Goal: Information Seeking & Learning: Find specific fact

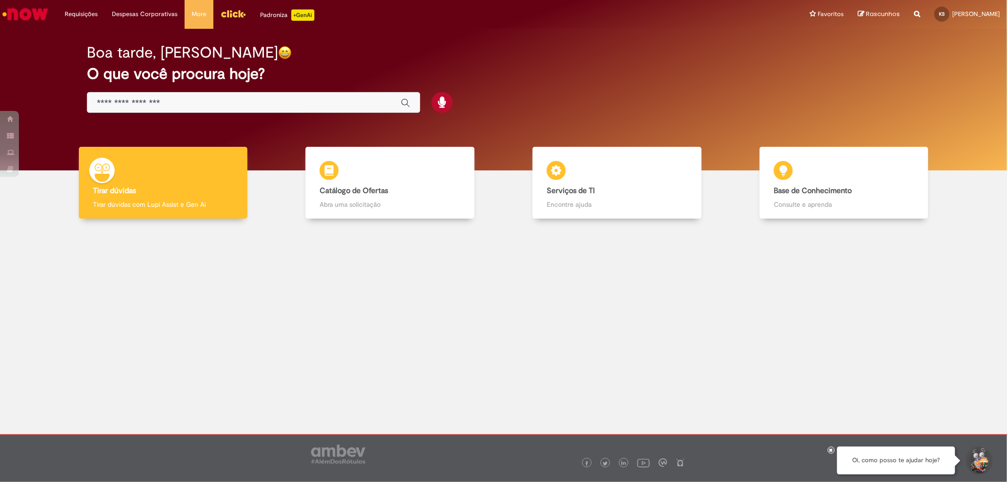
click at [258, 101] on input "Basta digitar aqui" at bounding box center [244, 103] width 295 height 11
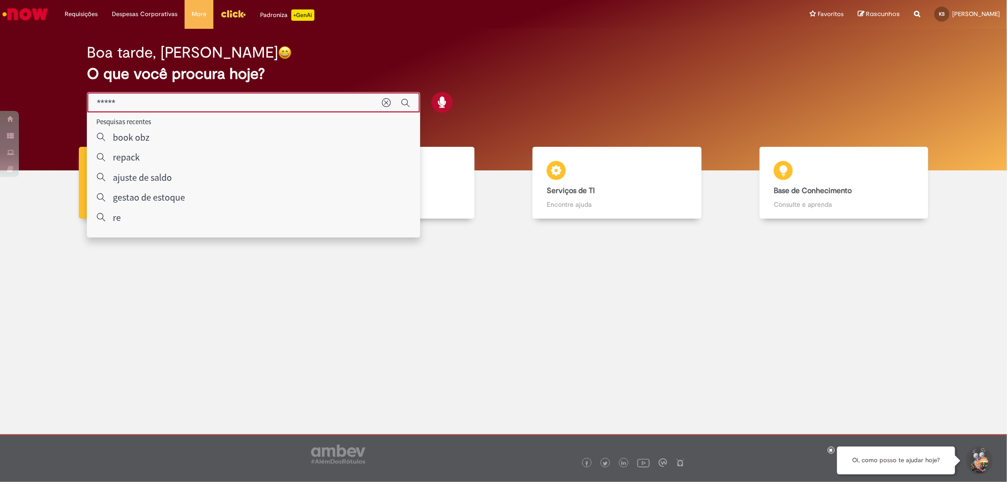
type input "*****"
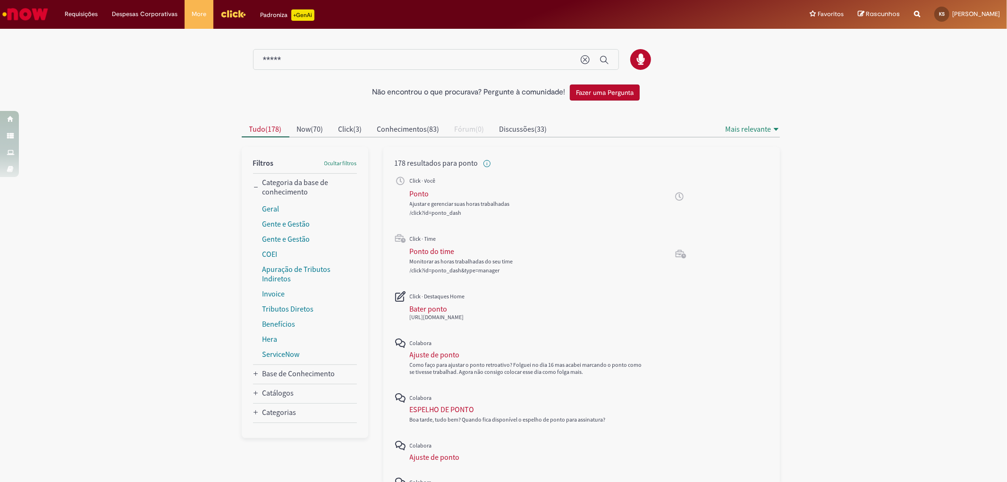
click at [182, 299] on div "Não encontrou o que procurava? Pergunte à comunidade! Fazer uma Pergunta Cancel…" at bounding box center [503, 397] width 1007 height 734
click at [436, 255] on div "Ponto do time" at bounding box center [432, 250] width 45 height 9
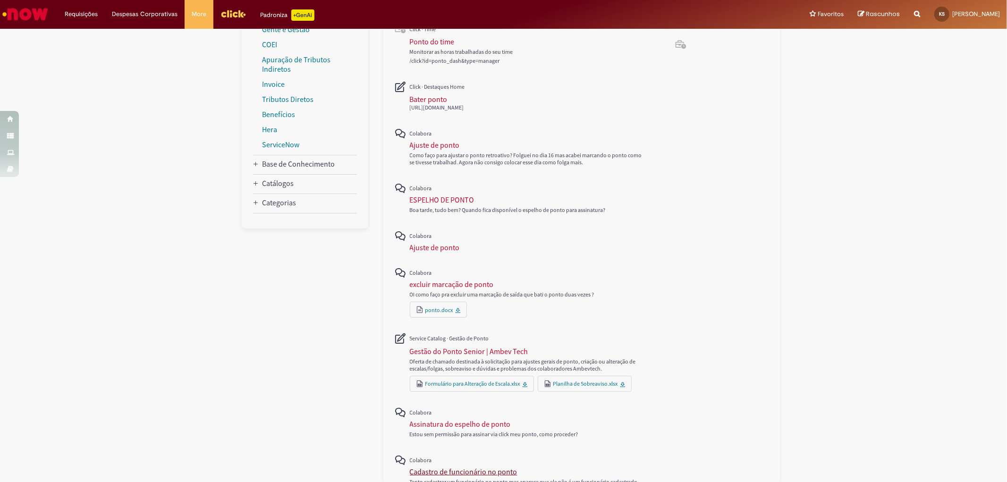
scroll to position [282, 0]
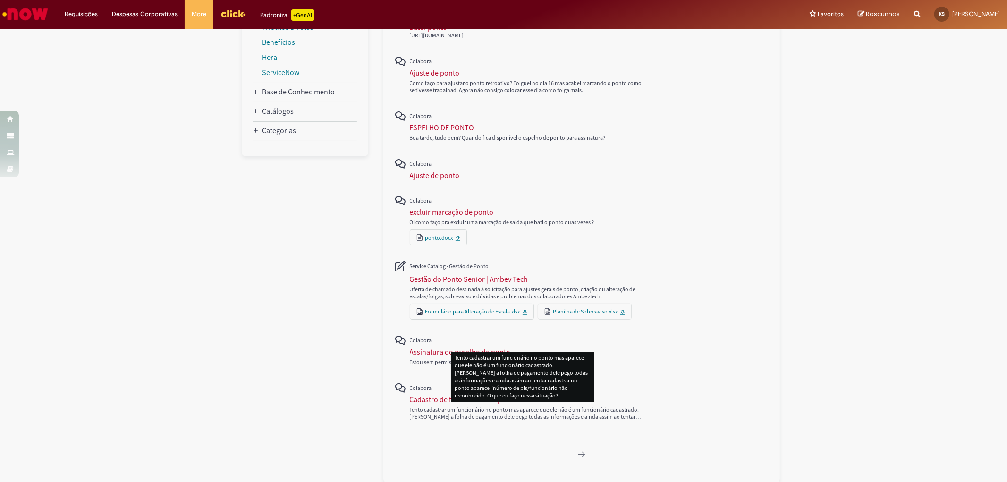
click at [267, 386] on div at bounding box center [511, 158] width 552 height 650
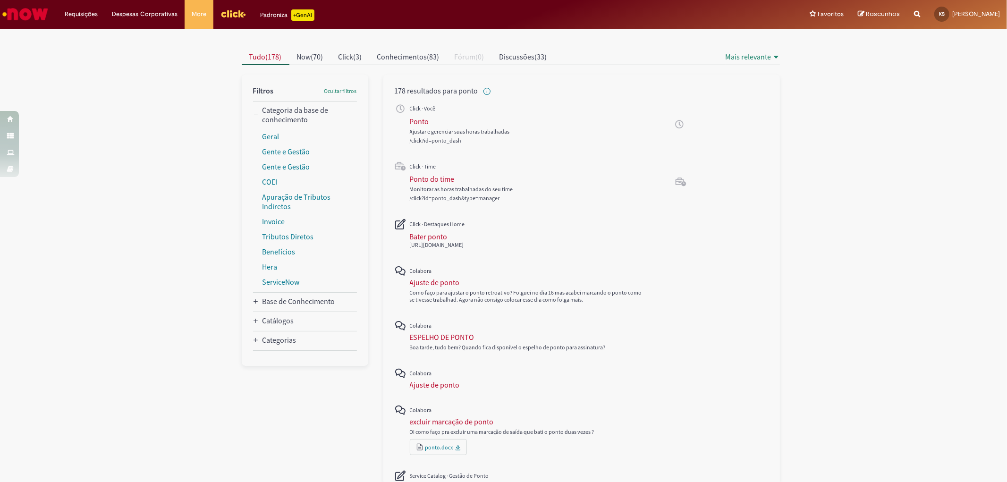
scroll to position [0, 0]
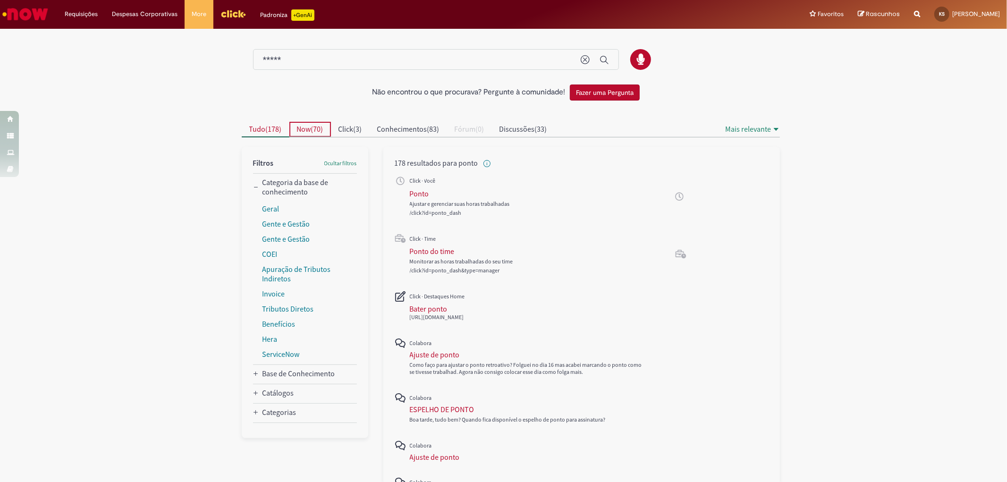
click at [314, 126] on span "70" at bounding box center [318, 128] width 8 height 9
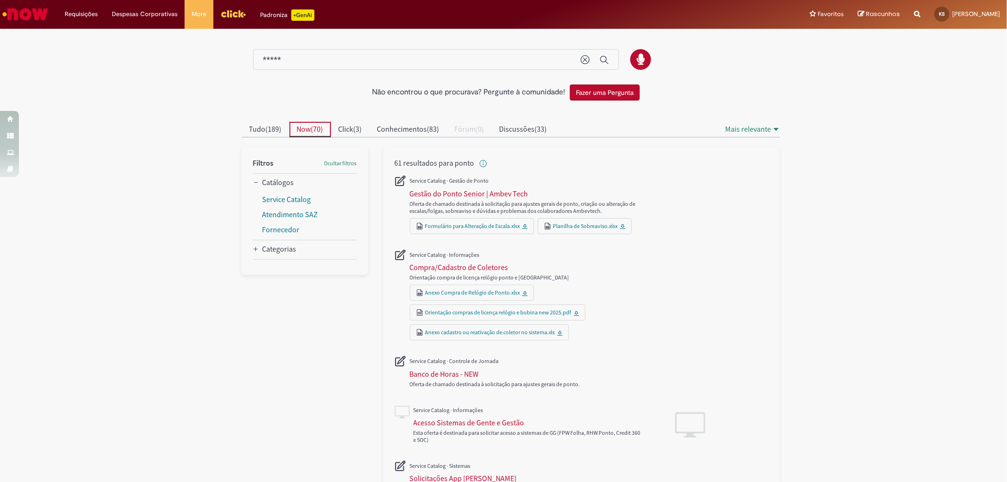
scroll to position [52, 0]
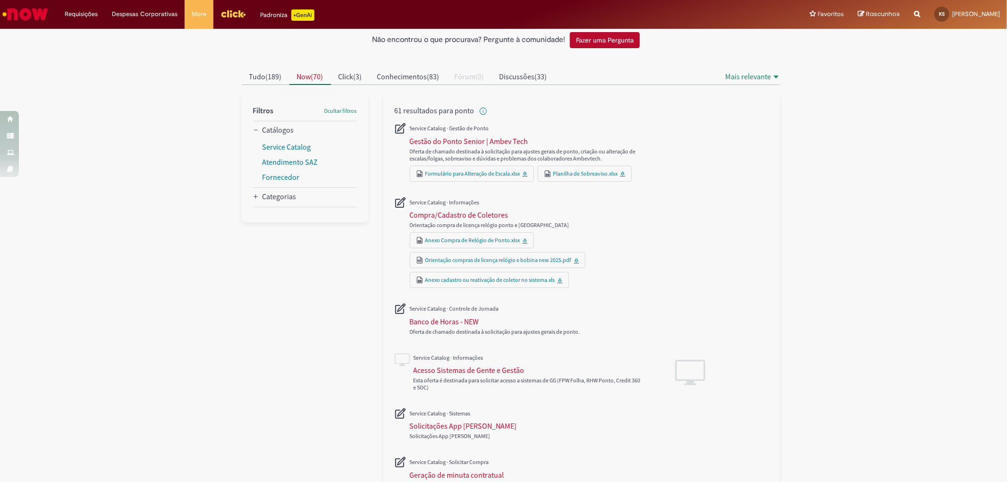
click at [291, 381] on div at bounding box center [511, 420] width 552 height 716
click at [259, 369] on div at bounding box center [511, 420] width 552 height 716
